Goal: Task Accomplishment & Management: Complete application form

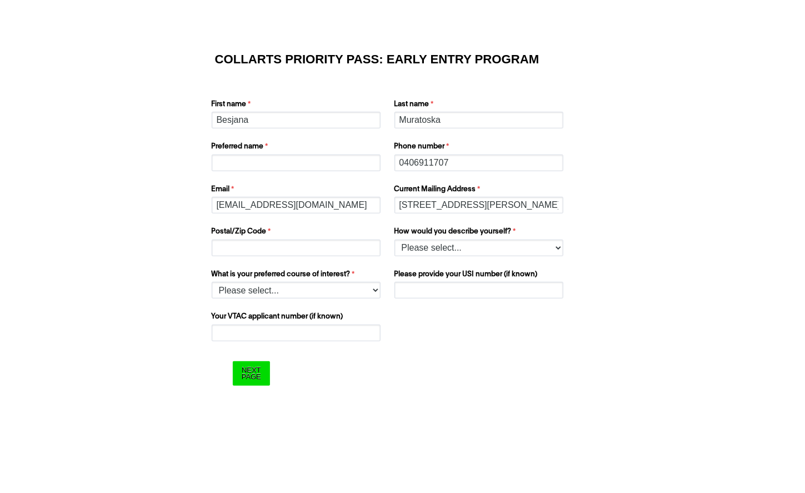
type input "b"
type input "Besjana"
click at [294, 252] on input "Postal/Zip Code" at bounding box center [296, 248] width 169 height 17
type input "3037"
click at [327, 291] on select "Please select... 2D Animation Acting Audio Engineering Comedy Digital & Social …" at bounding box center [296, 290] width 169 height 17
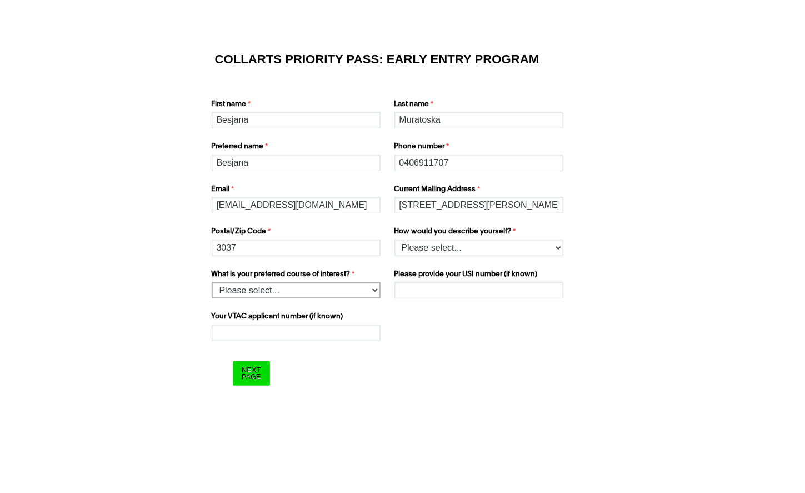
select select "tfa_1220"
click at [212, 282] on select "Please select... 2D Animation Acting Audio Engineering Comedy Digital & Social …" at bounding box center [296, 290] width 169 height 17
click at [422, 245] on select "Please select... I’m currently in Year 12 I've completed Year 12 and took a gap…" at bounding box center [479, 248] width 169 height 17
select select "tfa_158"
click at [395, 240] on select "Please select... I’m currently in Year 12 I've completed Year 12 and took a gap…" at bounding box center [479, 248] width 169 height 17
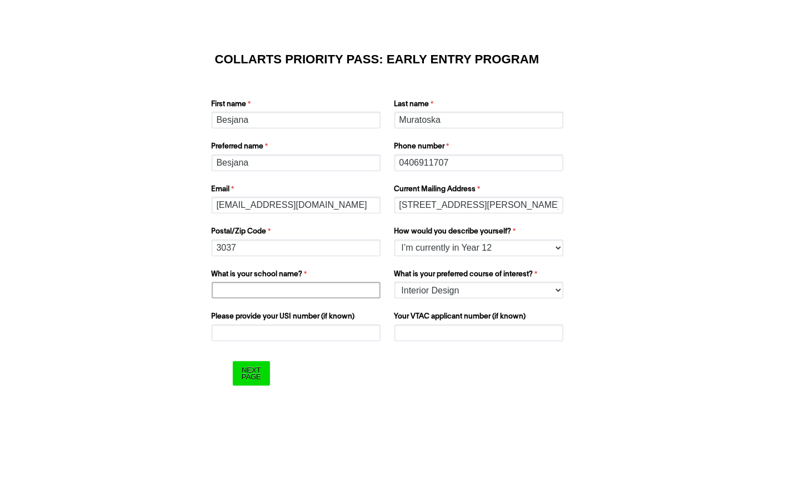
click at [268, 287] on input "What is your school name?" at bounding box center [296, 290] width 169 height 17
type input "[GEOGRAPHIC_DATA]"
click at [266, 336] on input "Please provide your USI number (if known)" at bounding box center [296, 333] width 169 height 17
click at [279, 350] on form "COLLARTS PRIORITY PASS: EARLY ENTRY PROGRAM First name [GEOGRAPHIC_DATA] Last n…" at bounding box center [403, 220] width 445 height 380
click at [264, 337] on input "Please provide your USI number (if known)" at bounding box center [296, 333] width 169 height 17
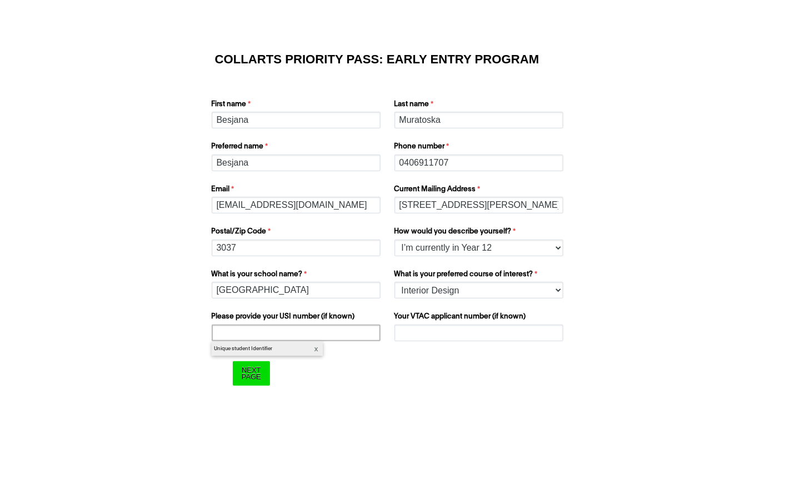
type input "5"
type input "BA5DS8FUWK"
click at [501, 335] on input "Your VTAC applicant number (if known)" at bounding box center [479, 333] width 169 height 17
type input "60060834X"
click at [237, 377] on input "Next Page" at bounding box center [251, 373] width 37 height 24
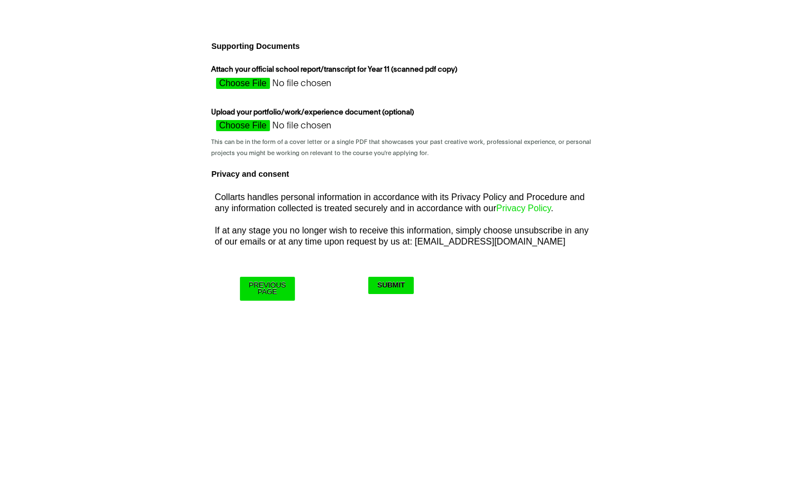
click at [245, 84] on input "Attach your official school report/transcript for Year 11 (scanned pdf copy)" at bounding box center [311, 86] width 198 height 17
type input "C:\fakepath\year 11 report.pdf"
click at [291, 82] on input "Attach your official school report/transcript for Year 11 (scanned pdf copy)" at bounding box center [311, 86] width 198 height 17
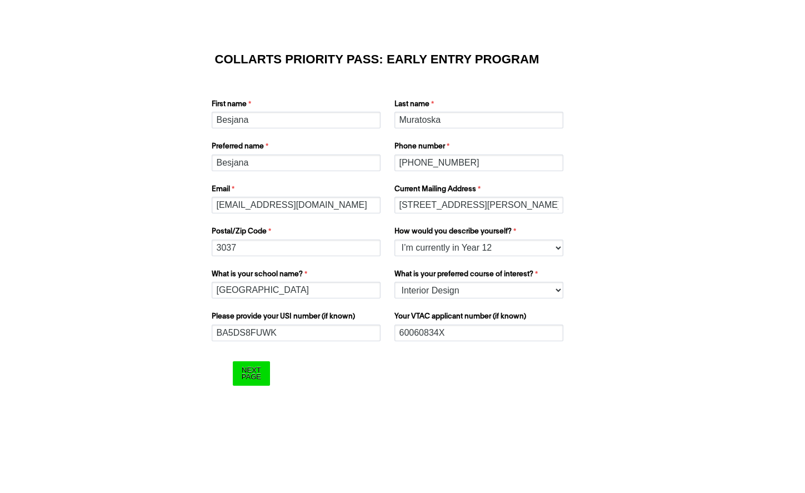
select select "tfa_158"
select select "tfa_1220"
click at [257, 372] on input "Next Page" at bounding box center [251, 373] width 37 height 24
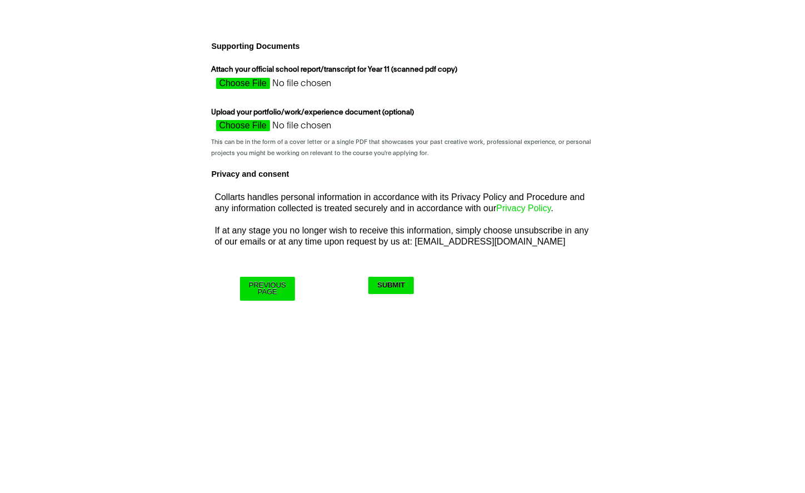
click at [245, 82] on input "Attach your official school report/transcript for Year 11 (scanned pdf copy)" at bounding box center [311, 86] width 198 height 17
click at [247, 79] on input "Attach your official school report/transcript for Year 11 (scanned pdf copy)" at bounding box center [311, 86] width 198 height 17
type input "C:\fakepath\year 11 report.pdf"
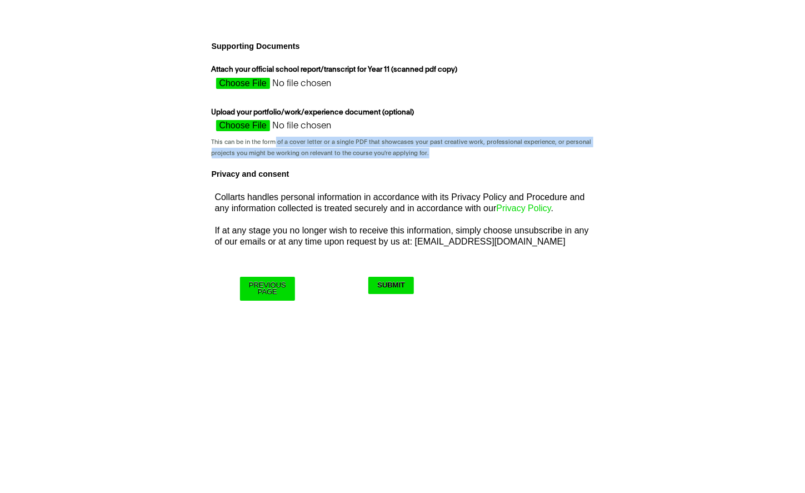
drag, startPoint x: 274, startPoint y: 142, endPoint x: 440, endPoint y: 156, distance: 166.2
click at [440, 156] on span "This can be in the form of a cover letter or a single PDF that showcases your p…" at bounding box center [403, 148] width 382 height 22
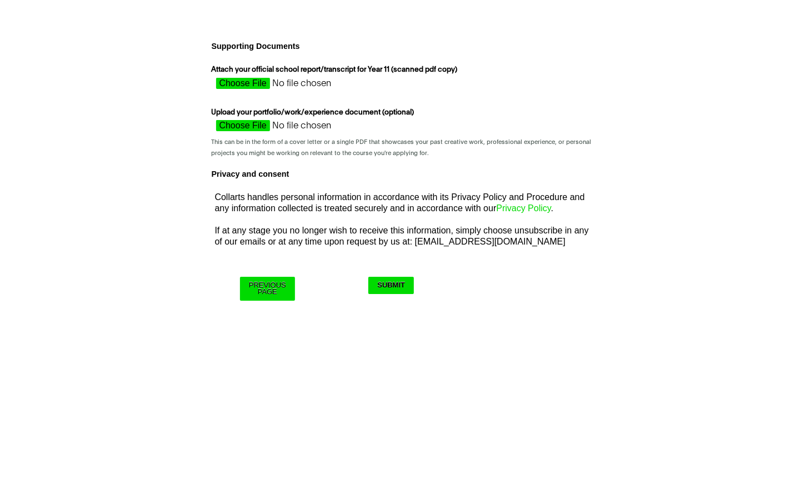
drag, startPoint x: 440, startPoint y: 156, endPoint x: 423, endPoint y: 183, distance: 31.5
click at [423, 183] on div "Privacy and consent Collarts handles personal information in accordance with it…" at bounding box center [402, 205] width 391 height 89
